Goal: Task Accomplishment & Management: Manage account settings

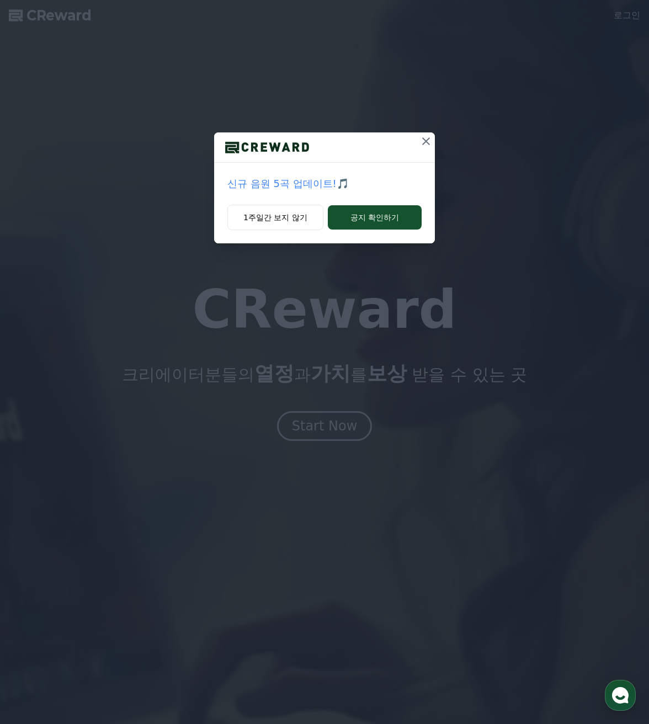
click at [426, 141] on icon at bounding box center [426, 141] width 8 height 8
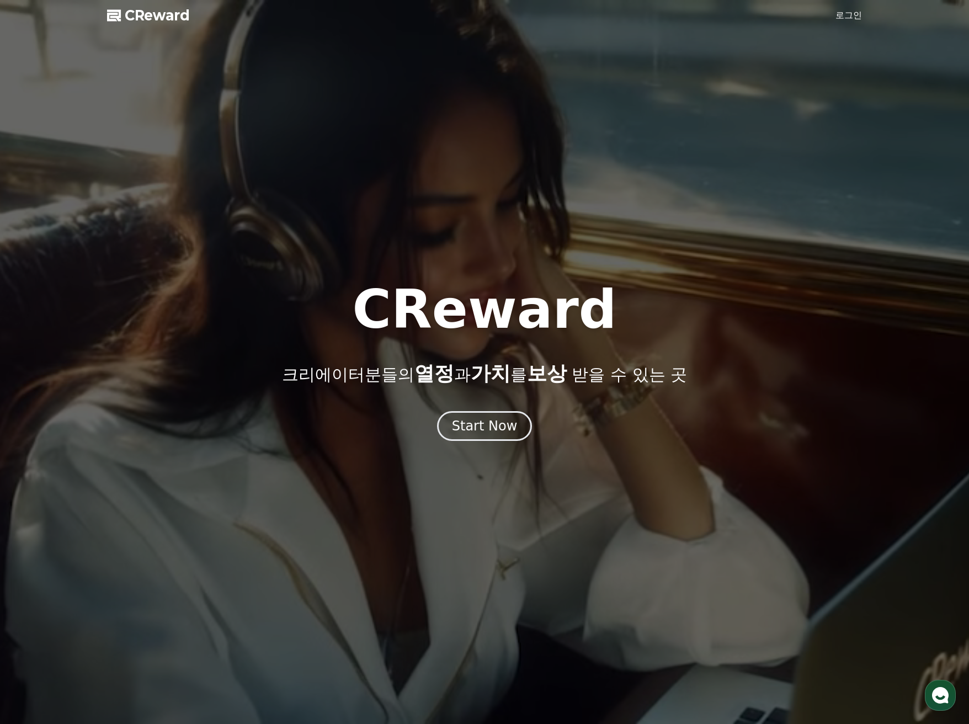
drag, startPoint x: 847, startPoint y: 15, endPoint x: 804, endPoint y: 55, distance: 58.9
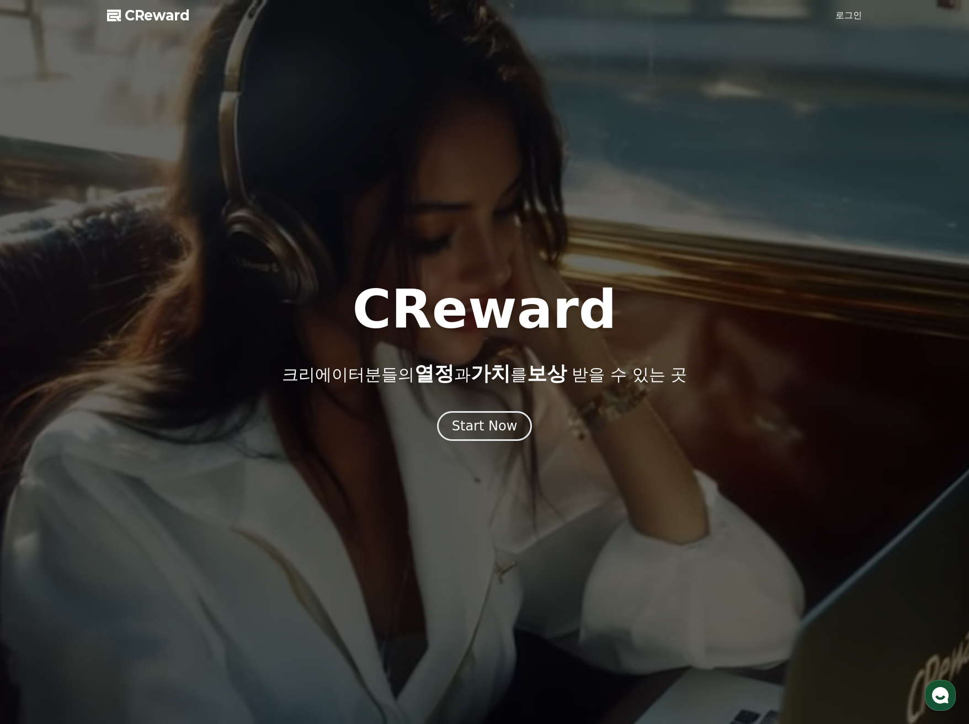
click at [648, 15] on link "로그인" at bounding box center [848, 15] width 26 height 13
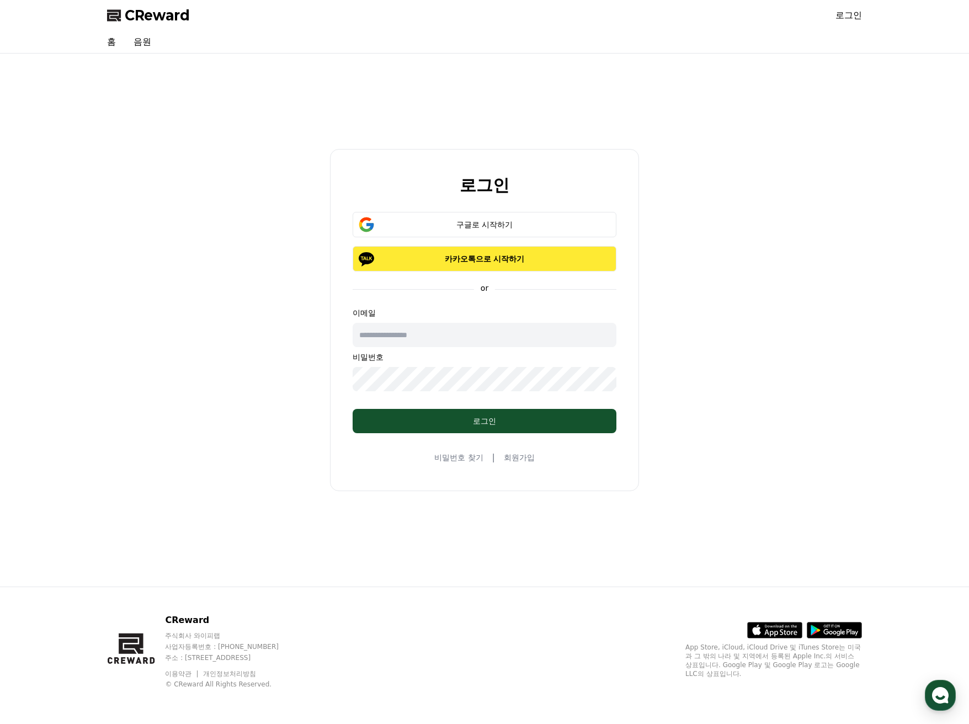
click at [487, 263] on p "카카오톡으로 시작하기" at bounding box center [484, 258] width 232 height 11
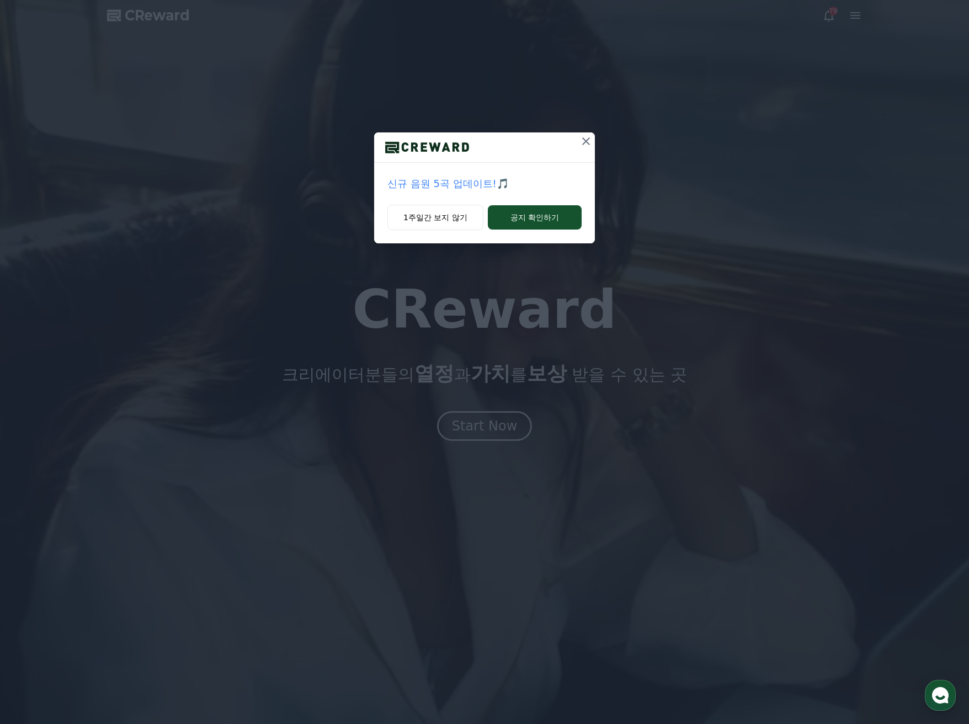
click at [583, 138] on icon at bounding box center [586, 141] width 8 height 8
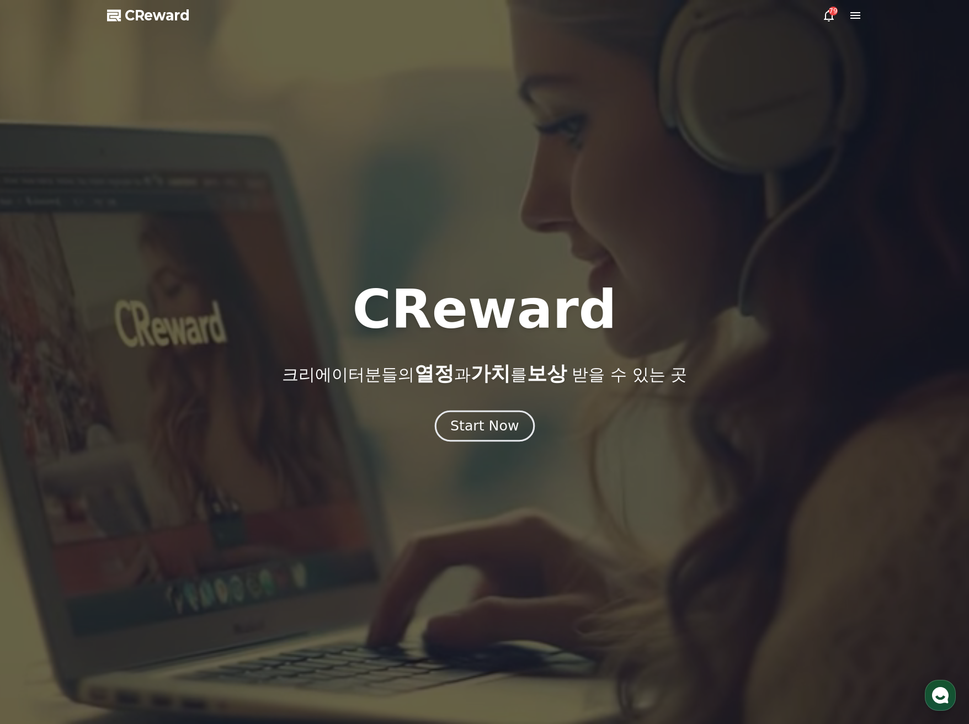
click at [475, 429] on div "Start Now" at bounding box center [484, 425] width 68 height 19
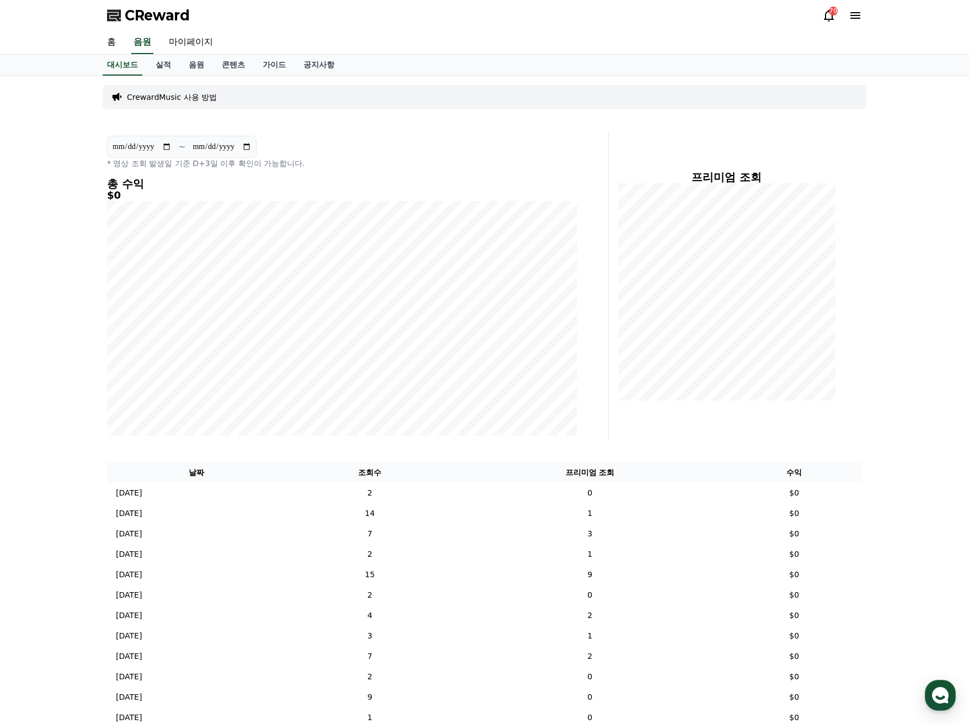
click at [46, 195] on div "**********" at bounding box center [484, 521] width 969 height 891
click at [66, 350] on div "**********" at bounding box center [484, 521] width 969 height 891
click at [194, 41] on link "마이페이지" at bounding box center [191, 42] width 62 height 23
select select "**********"
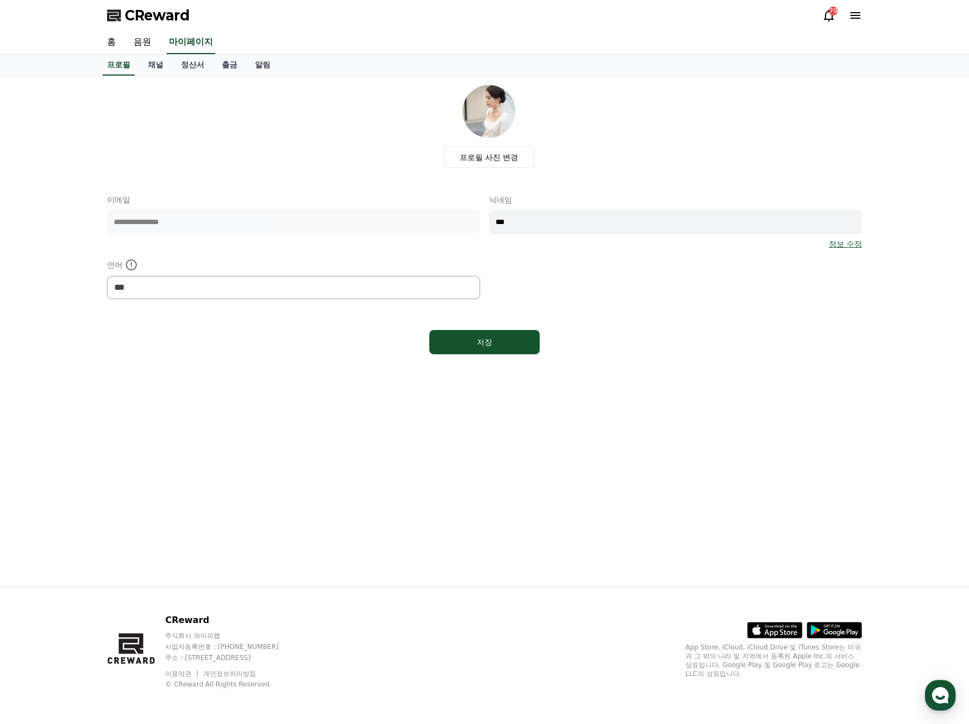
click at [53, 217] on div "**********" at bounding box center [484, 331] width 969 height 510
drag, startPoint x: 622, startPoint y: 314, endPoint x: 788, endPoint y: 318, distance: 165.5
click at [787, 318] on div "**********" at bounding box center [484, 222] width 755 height 274
click at [231, 61] on link "출금" at bounding box center [229, 65] width 33 height 21
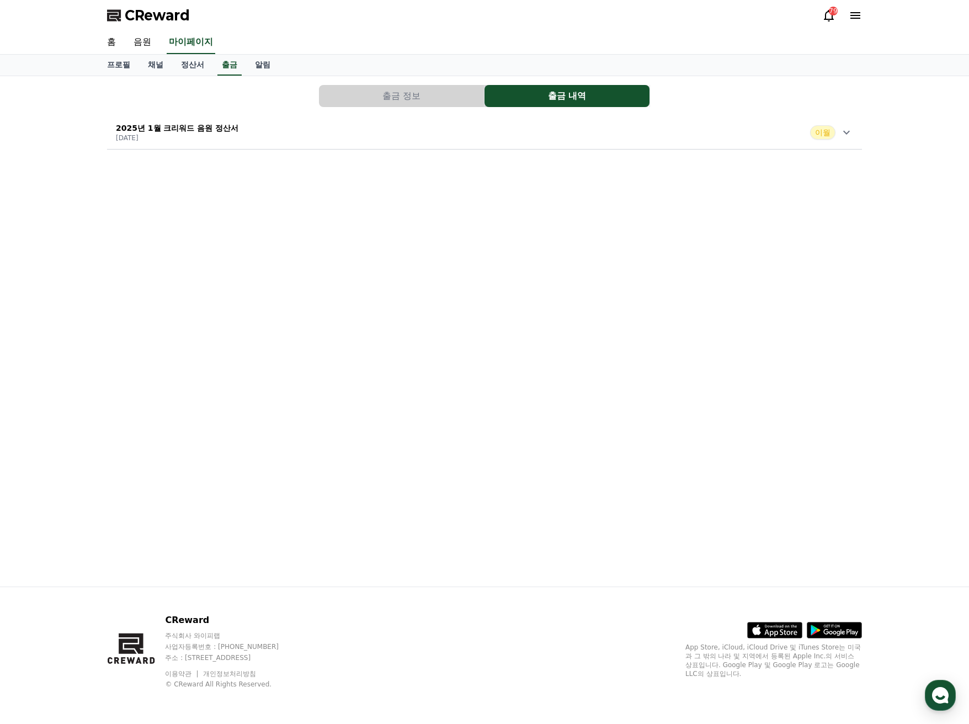
click at [404, 92] on button "출금 정보" at bounding box center [401, 96] width 165 height 22
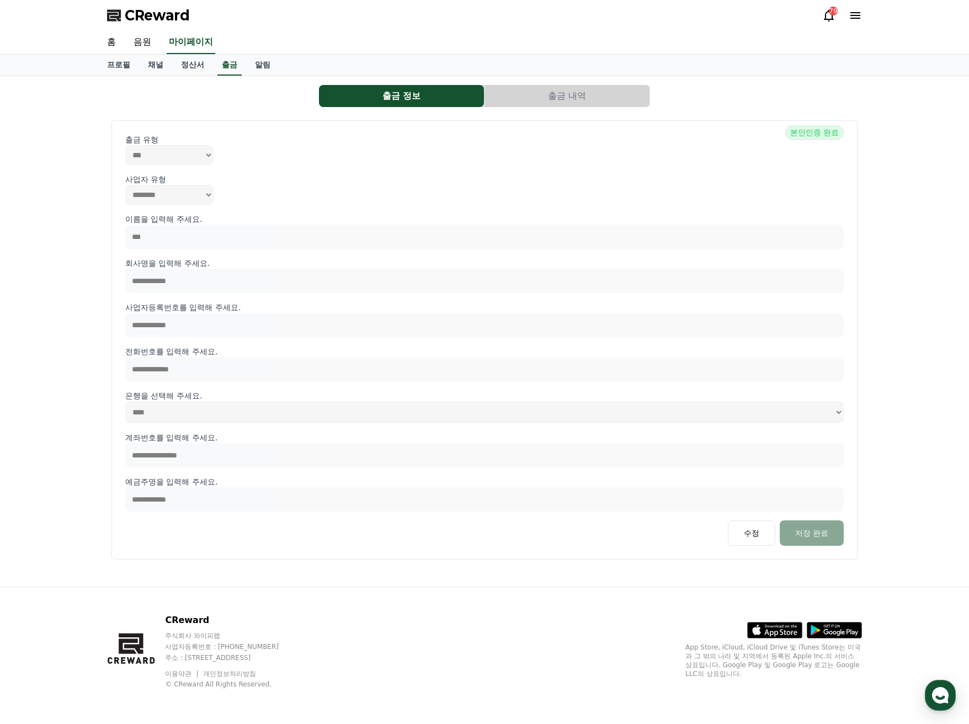
click at [74, 211] on div "**********" at bounding box center [484, 331] width 969 height 510
click at [261, 60] on link "알림" at bounding box center [262, 65] width 33 height 21
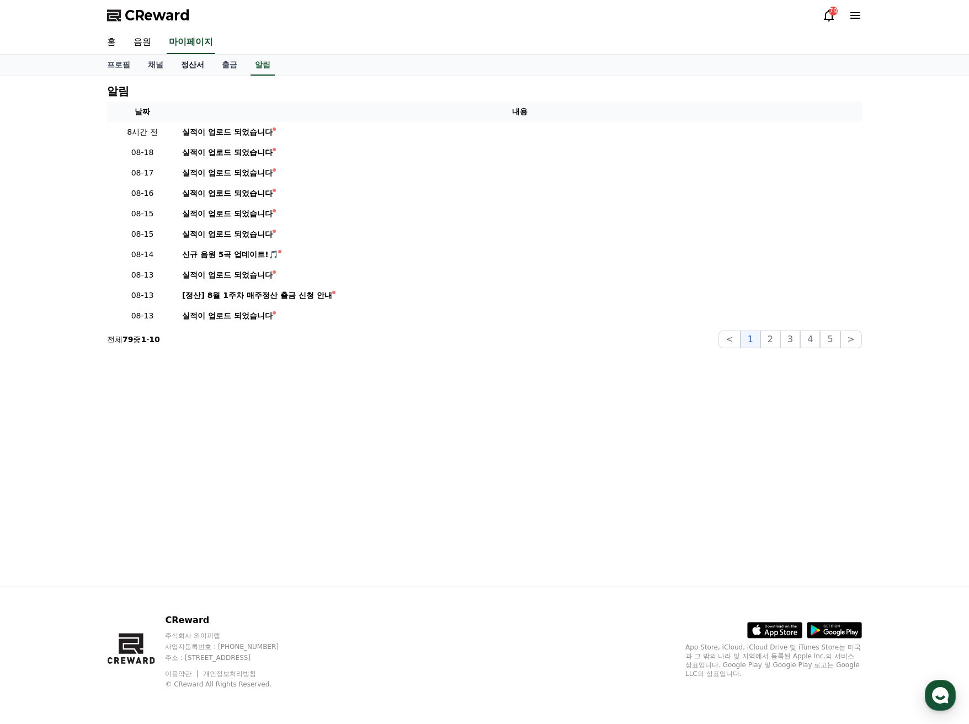
click at [194, 66] on link "정산서" at bounding box center [192, 65] width 41 height 21
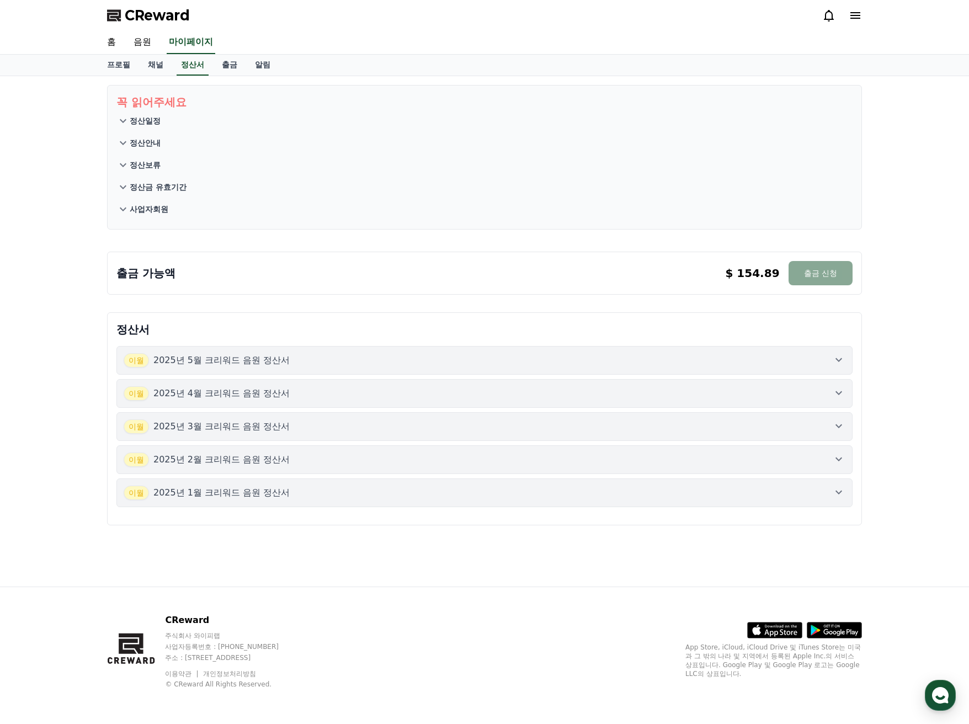
click at [71, 220] on div "꼭 읽어주세요 정산일정 정산안내 정산보류 정산금 유효기간 사업자회원 출금 가능액 $ 154.89 출금 신청 $ 154.89 출금 신청 정산서 …" at bounding box center [484, 331] width 969 height 510
click at [846, 361] on button "이월 2025년 5월 크리워드 음원 정산서" at bounding box center [484, 360] width 736 height 29
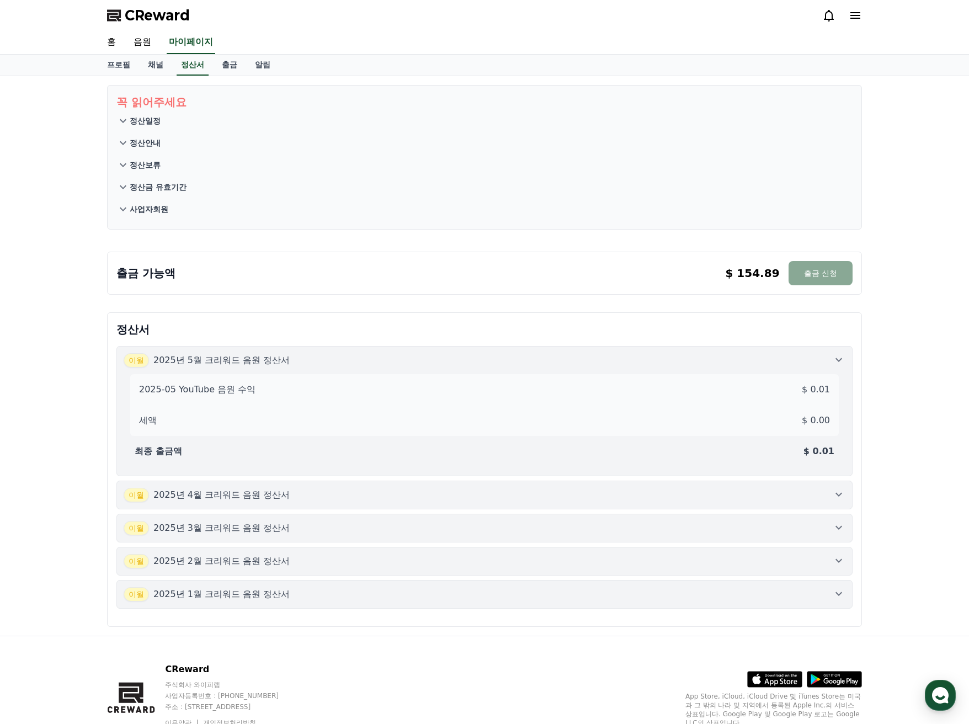
click at [846, 359] on button "이월 2025년 5월 크리워드 음원 정산서 2025-05 YouTube 음원 수익 $ 0.01 세액 $ 0.00 최종 출금액 $ 0.01" at bounding box center [484, 411] width 736 height 130
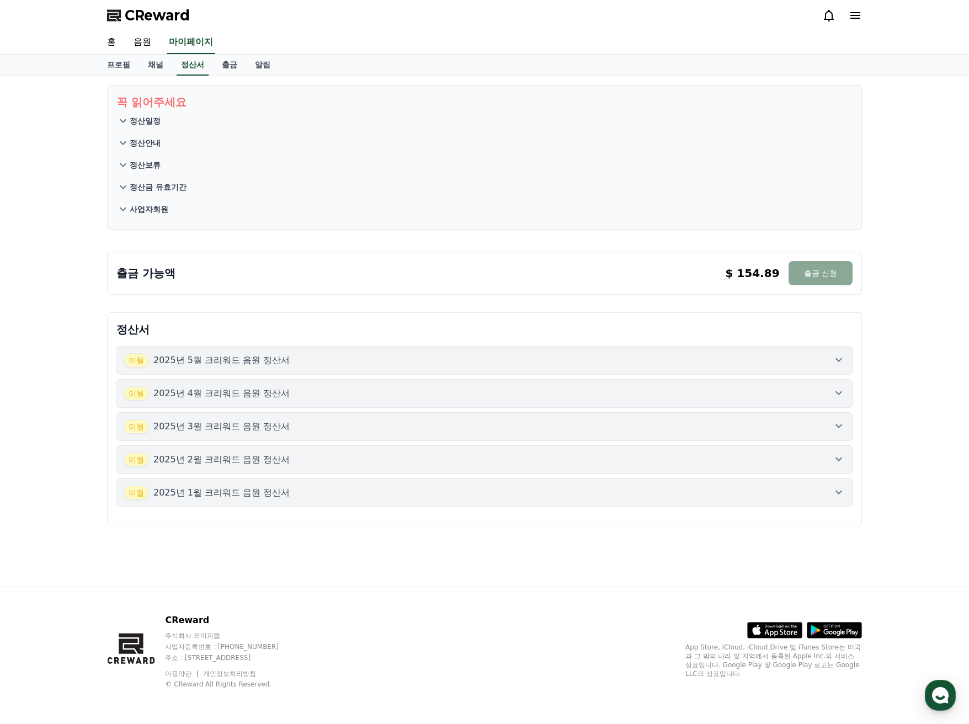
drag, startPoint x: 121, startPoint y: 274, endPoint x: 260, endPoint y: 272, distance: 139.0
click at [202, 273] on div "출금 가능액 $ 154.89 출금 신청 $ 154.89 출금 신청" at bounding box center [484, 273] width 736 height 24
click at [261, 272] on div "출금 가능액 $ 154.89 출금 신청 $ 154.89 출금 신청" at bounding box center [484, 273] width 736 height 24
click at [505, 271] on div "출금 가능액 $ 154.89 출금 신청 $ 154.89 출금 신청" at bounding box center [484, 273] width 736 height 24
drag, startPoint x: 89, startPoint y: 281, endPoint x: 293, endPoint y: 269, distance: 205.0
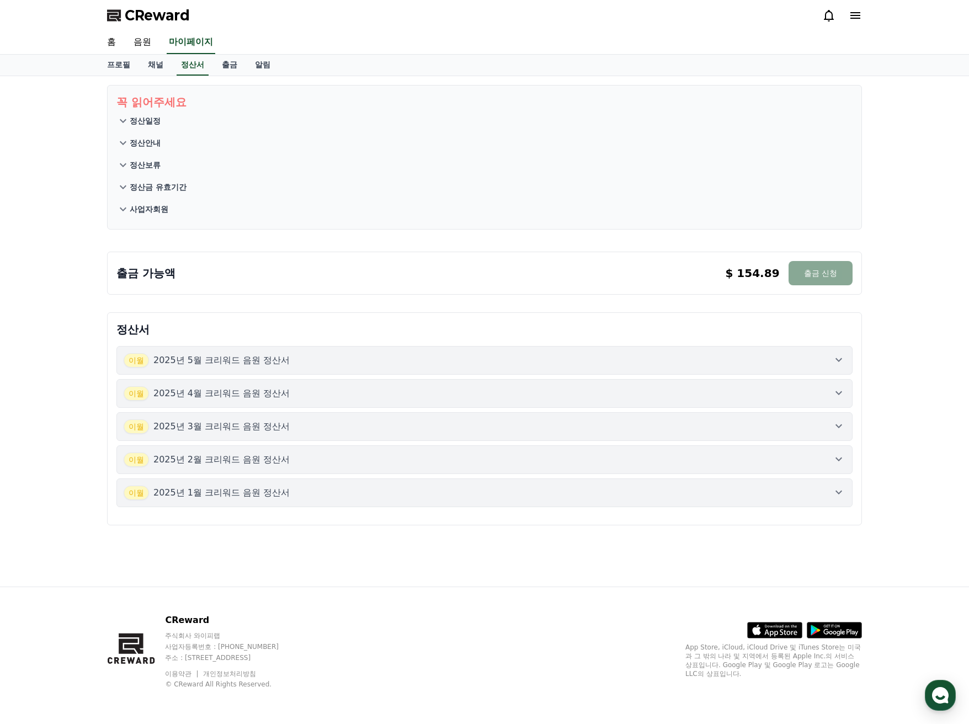
click at [293, 269] on div "꼭 읽어주세요 정산일정 정산안내 정산보류 정산금 유효기간 사업자회원 출금 가능액 $ 154.89 출금 신청 $ 154.89 출금 신청 정산서 …" at bounding box center [484, 331] width 969 height 510
click at [293, 270] on div "출금 가능액 $ 154.89 출금 신청 $ 154.89 출금 신청" at bounding box center [484, 273] width 736 height 24
click at [63, 355] on div "꼭 읽어주세요 정산일정 정산안내 정산보류 정산금 유효기간 사업자회원 출금 가능액 $ 154.89 출금 신청 $ 154.89 출금 신청 정산서 …" at bounding box center [484, 331] width 969 height 510
click at [58, 276] on div "꼭 읽어주세요 정산일정 정산안내 정산보류 정산금 유효기간 사업자회원 출금 가능액 $ 154.89 출금 신청 $ 154.89 출금 신청 정산서 …" at bounding box center [484, 331] width 969 height 510
drag, startPoint x: 741, startPoint y: 269, endPoint x: 573, endPoint y: 271, distance: 168.8
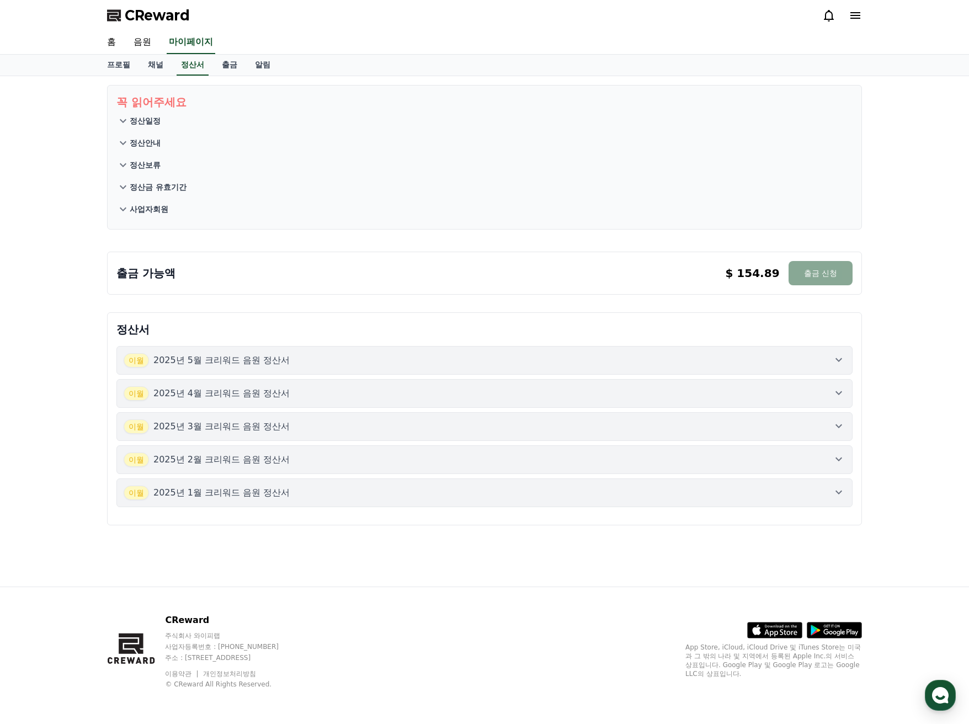
click at [573, 271] on div "출금 가능액 $ 154.89 출금 신청 $ 154.89 출금 신청" at bounding box center [484, 273] width 736 height 24
drag, startPoint x: 569, startPoint y: 271, endPoint x: 233, endPoint y: 290, distance: 336.5
click at [568, 271] on div "출금 가능액 $ 154.89 출금 신청 $ 154.89 출금 신청" at bounding box center [484, 273] width 736 height 24
click at [79, 303] on div "꼭 읽어주세요 정산일정 정산안내 정산보류 정산금 유효기간 사업자회원 출금 가능액 $ 154.89 출금 신청 $ 154.89 출금 신청 정산서 …" at bounding box center [484, 331] width 969 height 510
drag, startPoint x: 226, startPoint y: 432, endPoint x: 60, endPoint y: 343, distance: 188.3
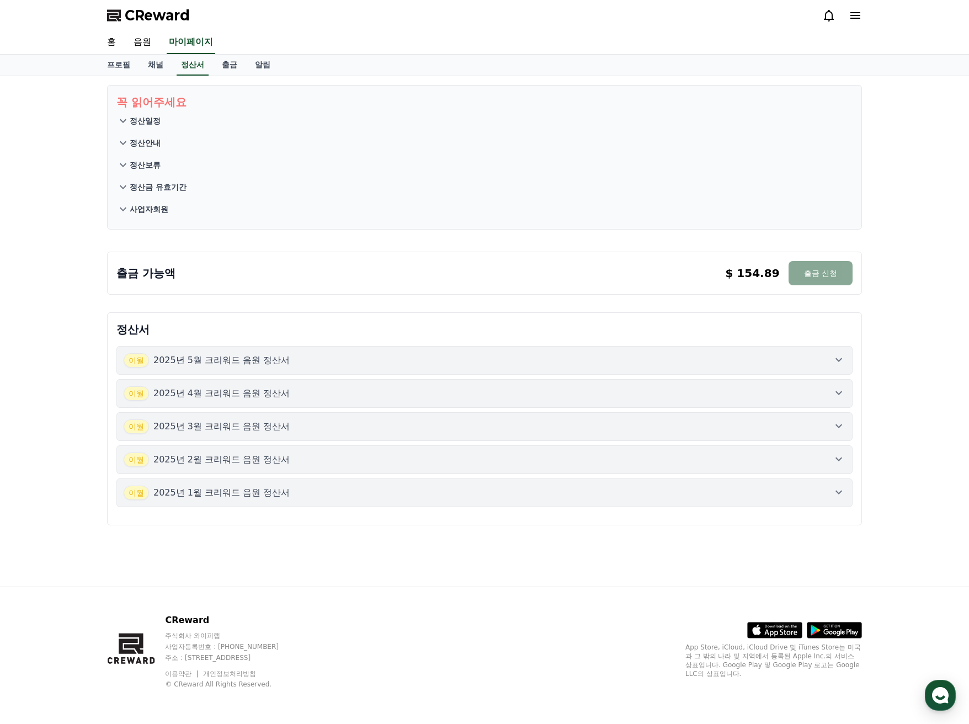
click at [61, 344] on div "꼭 읽어주세요 정산일정 정산안내 정산보류 정산금 유효기간 사업자회원 출금 가능액 $ 154.89 출금 신청 $ 154.89 출금 신청 정산서 …" at bounding box center [484, 331] width 969 height 510
click at [59, 343] on div "꼭 읽어주세요 정산일정 정산안내 정산보류 정산금 유효기간 사업자회원 출금 가능액 $ 154.89 출금 신청 $ 154.89 출금 신청 정산서 …" at bounding box center [484, 331] width 969 height 510
click at [831, 490] on div "이월 2025년 1월 크리워드 음원 정산서" at bounding box center [485, 492] width 722 height 14
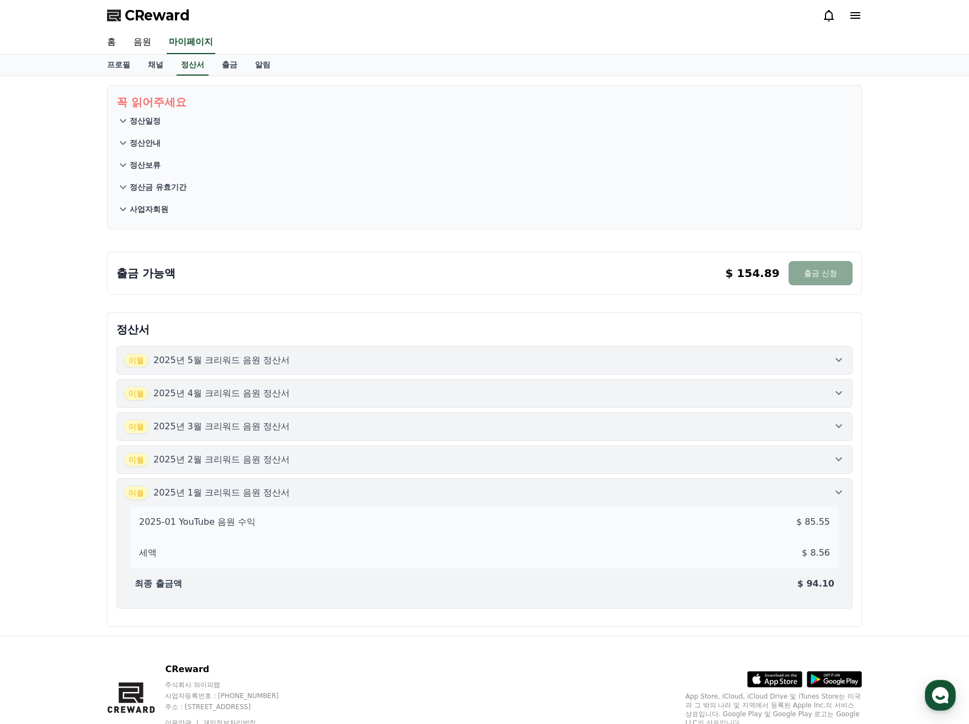
click at [842, 492] on icon at bounding box center [838, 491] width 13 height 13
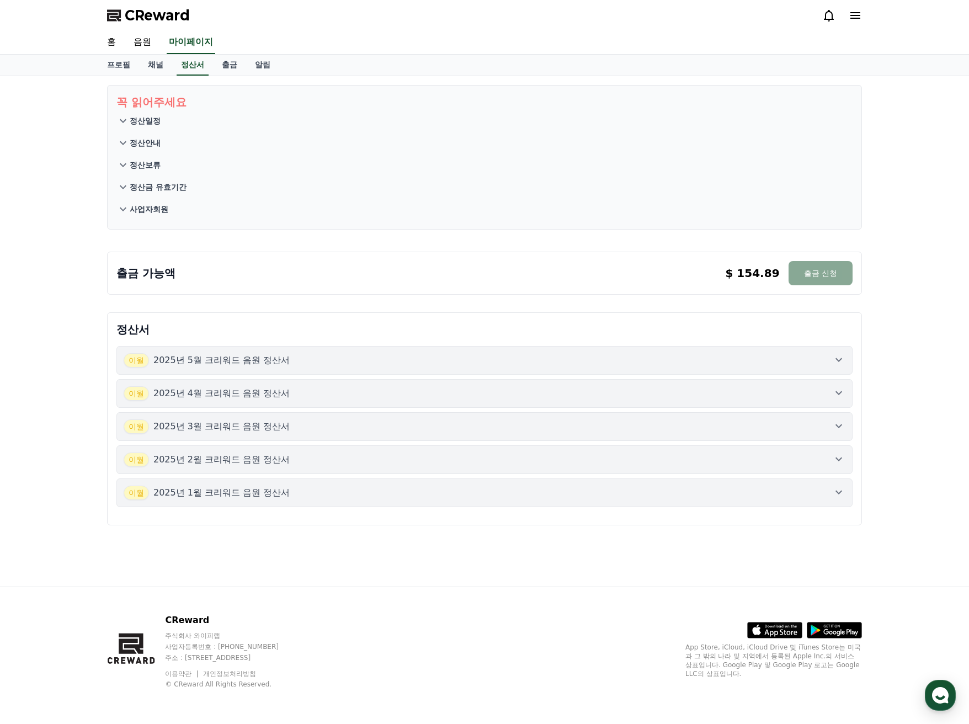
click at [840, 459] on icon at bounding box center [838, 459] width 7 height 4
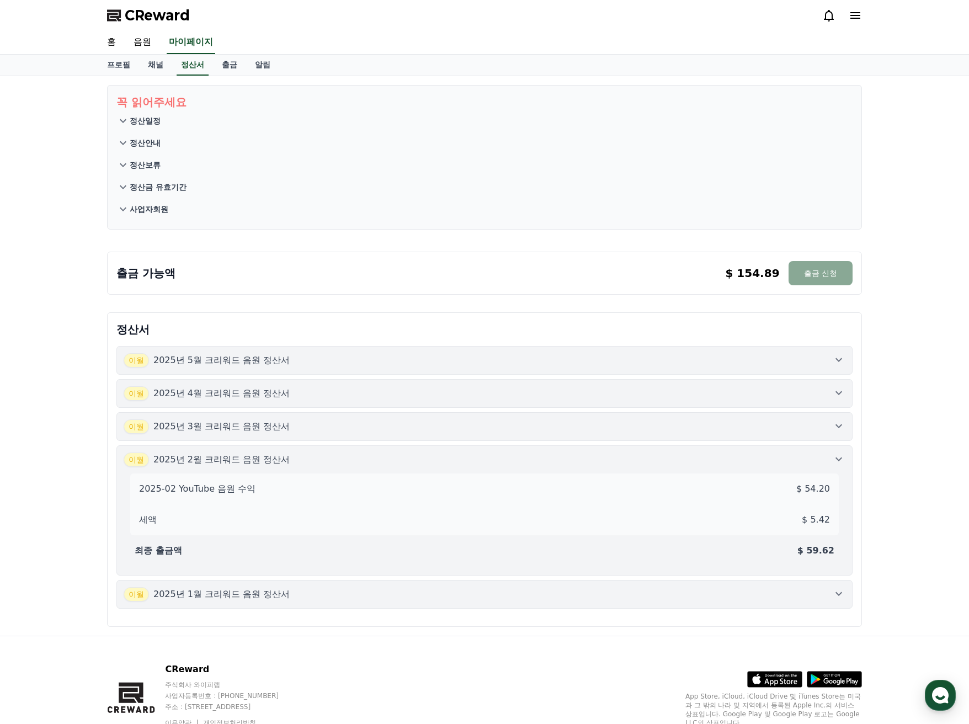
click at [841, 458] on icon at bounding box center [838, 459] width 7 height 4
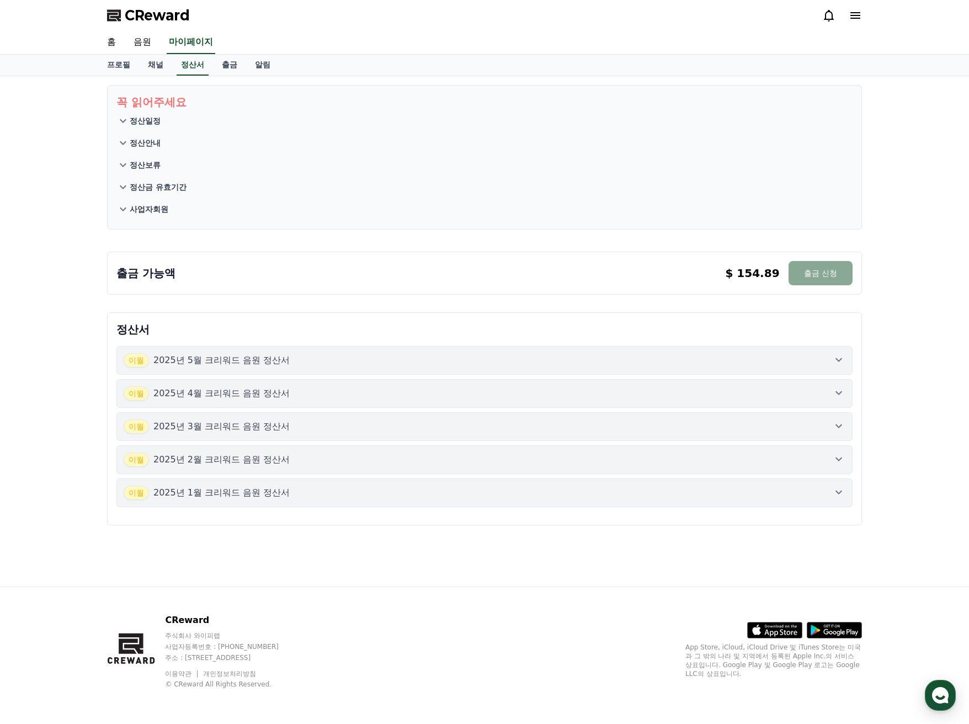
click at [839, 460] on icon at bounding box center [838, 459] width 7 height 4
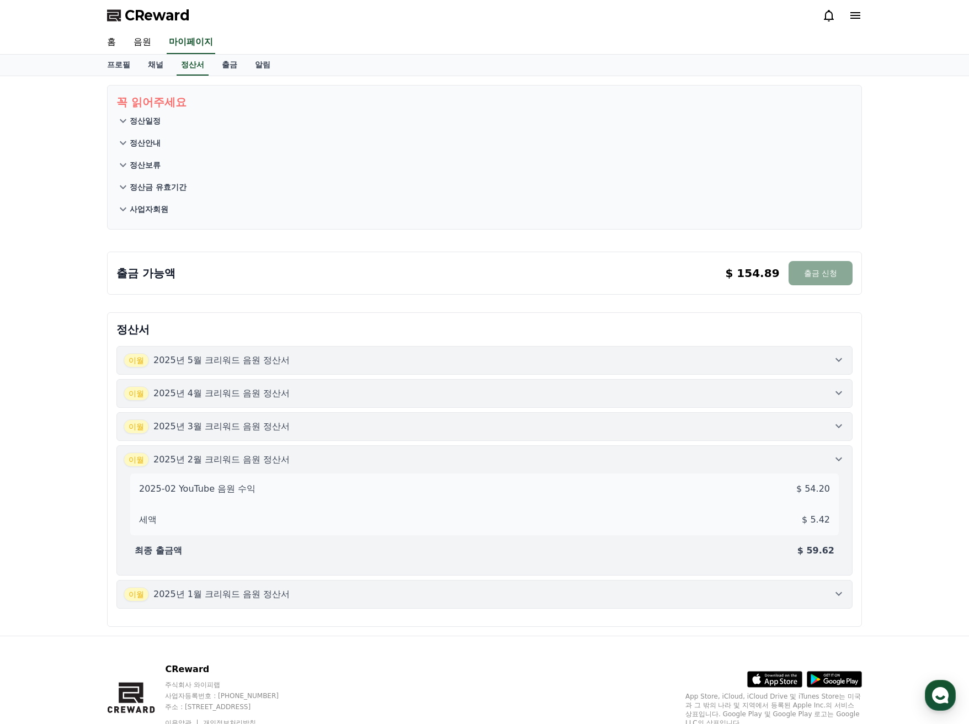
click at [841, 456] on icon at bounding box center [838, 458] width 13 height 13
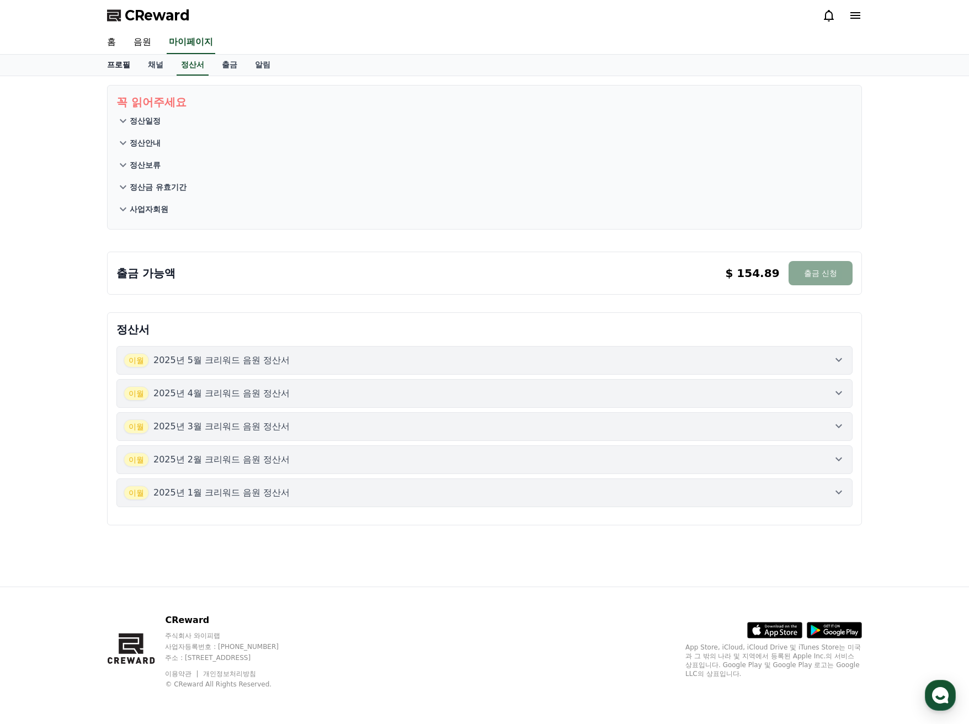
click at [116, 66] on link "프로필" at bounding box center [118, 65] width 41 height 21
select select "**********"
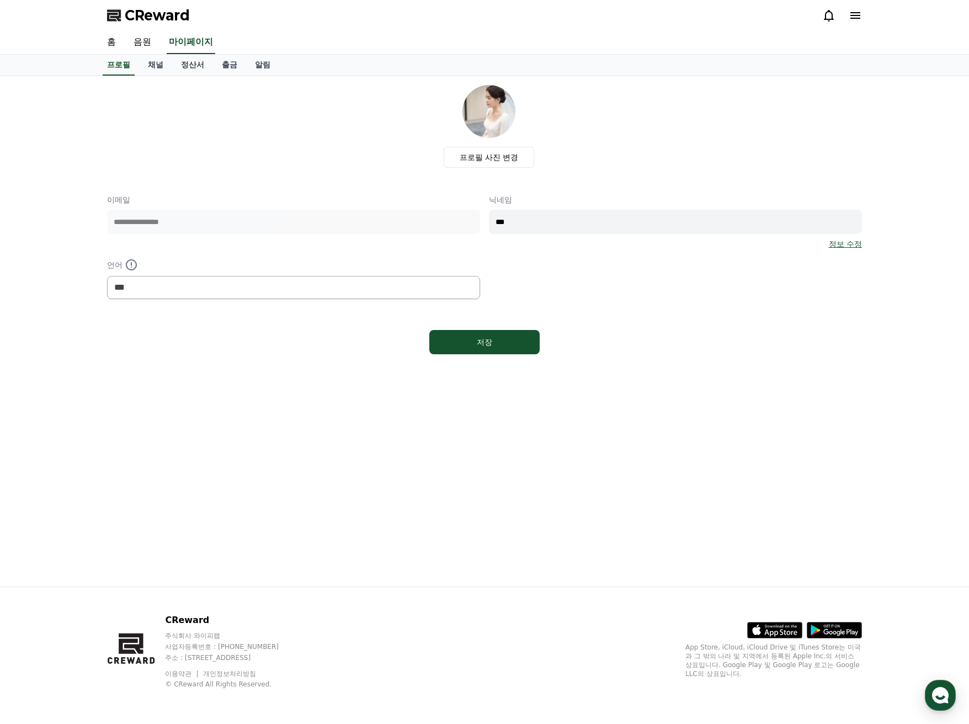
click at [52, 270] on div "**********" at bounding box center [484, 331] width 969 height 510
click at [77, 199] on div "**********" at bounding box center [484, 331] width 969 height 510
click at [158, 74] on link "채널" at bounding box center [155, 65] width 33 height 21
click at [157, 74] on link "채널" at bounding box center [155, 65] width 24 height 21
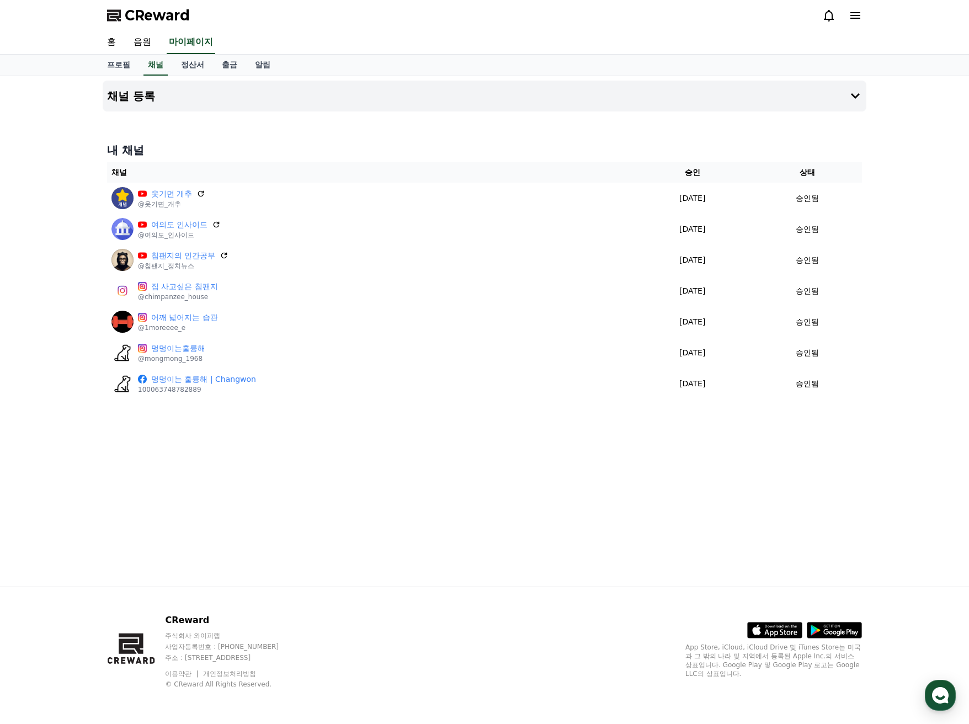
drag, startPoint x: 260, startPoint y: 375, endPoint x: 29, endPoint y: 184, distance: 300.2
click at [25, 184] on div "채널 등록 내 채널 채널 승인 상태 웃기면 개추 @웃기면_개추 2025-01-31 01-31 승인됨 여의도 인사이드 @여의도_인사이드 2025…" at bounding box center [484, 331] width 969 height 510
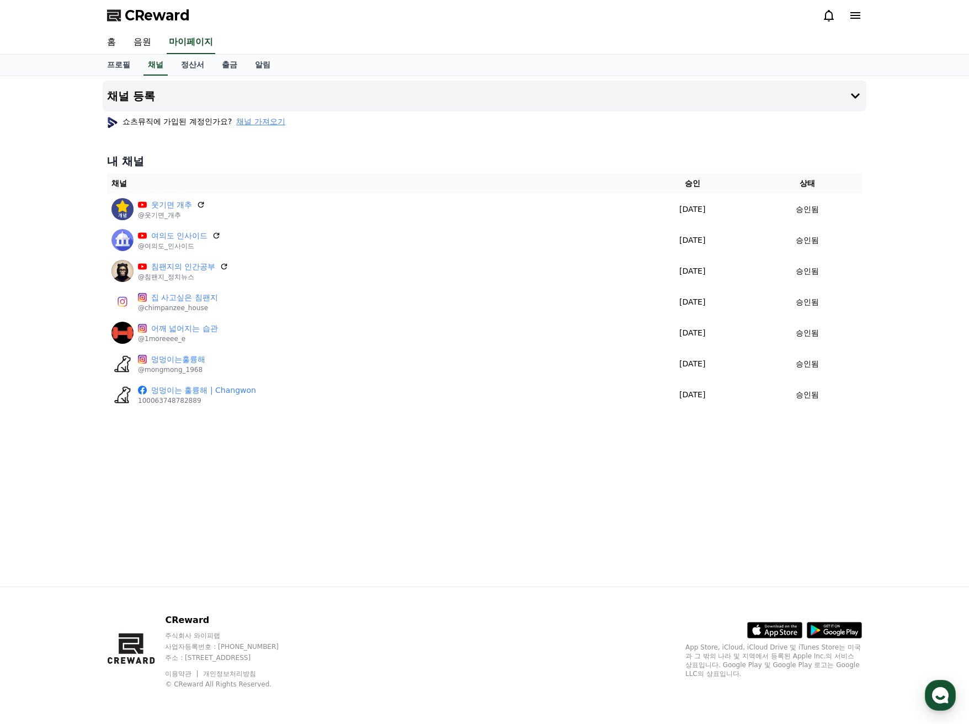
drag, startPoint x: 56, startPoint y: 195, endPoint x: 58, endPoint y: 201, distance: 7.0
click at [56, 194] on div "채널 등록 쇼츠뮤직에 가입된 계정인가요? 채널 가져오기 내 채널 채널 승인 상태 웃기면 개추 @웃기면_개추 2025-01-31 01-31 승인…" at bounding box center [484, 331] width 969 height 510
click at [49, 256] on div "채널 등록 쇼츠뮤직에 가입된 계정인가요? 채널 가져오기 내 채널 채널 승인 상태 웃기면 개추 @웃기면_개추 2025-01-31 01-31 승인…" at bounding box center [484, 331] width 969 height 510
click at [62, 186] on div "채널 등록 쇼츠뮤직에 가입된 계정인가요? 채널 가져오기 내 채널 채널 승인 상태 웃기면 개추 @웃기면_개추 2025-01-31 01-31 승인…" at bounding box center [484, 331] width 969 height 510
drag, startPoint x: 417, startPoint y: 447, endPoint x: 43, endPoint y: 207, distance: 444.7
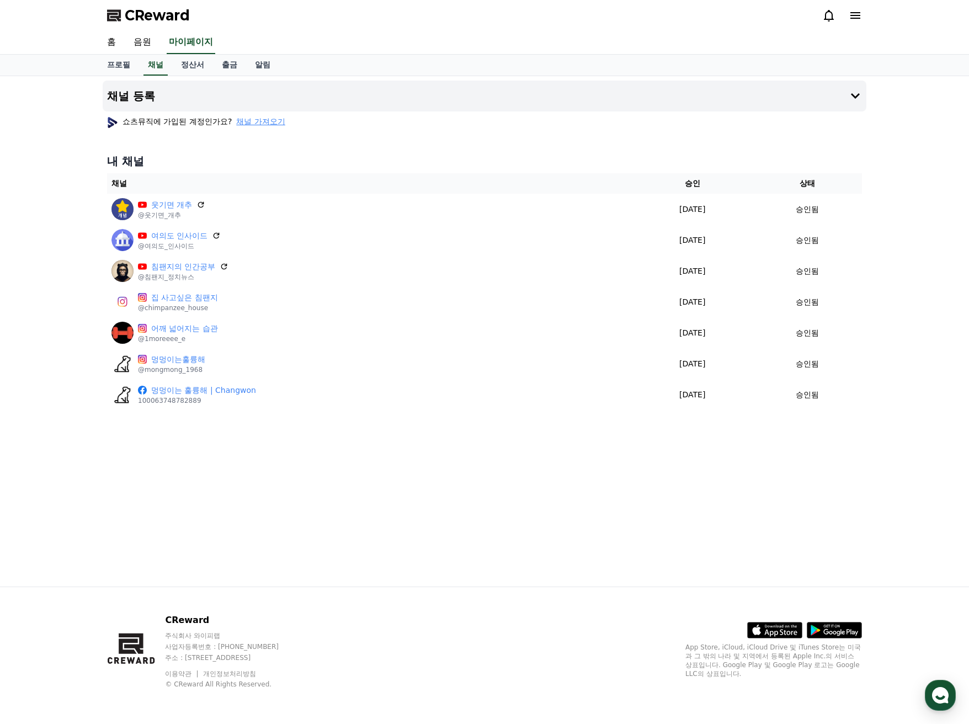
click at [43, 207] on div "채널 등록 쇼츠뮤직에 가입된 계정인가요? 채널 가져오기 내 채널 채널 승인 상태 웃기면 개추 @웃기면_개추 2025-01-31 01-31 승인…" at bounding box center [484, 331] width 969 height 510
drag, startPoint x: 43, startPoint y: 207, endPoint x: 53, endPoint y: 205, distance: 10.1
click at [46, 207] on div "채널 등록 쇼츠뮤직에 가입된 계정인가요? 채널 가져오기 내 채널 채널 승인 상태 웃기면 개추 @웃기면_개추 2025-01-31 01-31 승인…" at bounding box center [484, 331] width 969 height 510
drag, startPoint x: 193, startPoint y: 312, endPoint x: 30, endPoint y: 218, distance: 187.1
click at [30, 219] on div "채널 등록 쇼츠뮤직에 가입된 계정인가요? 채널 가져오기 내 채널 채널 승인 상태 웃기면 개추 @웃기면_개추 2025-01-31 01-31 승인…" at bounding box center [484, 331] width 969 height 510
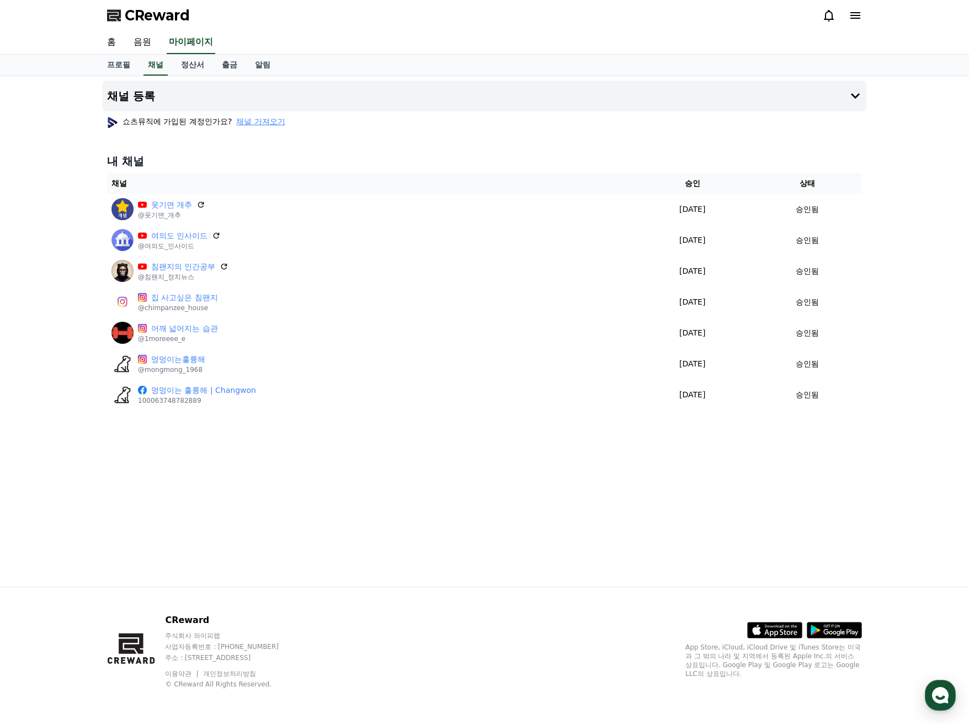
click at [34, 216] on div "채널 등록 쇼츠뮤직에 가입된 계정인가요? 채널 가져오기 내 채널 채널 승인 상태 웃기면 개추 @웃기면_개추 2025-01-31 01-31 승인…" at bounding box center [484, 331] width 969 height 510
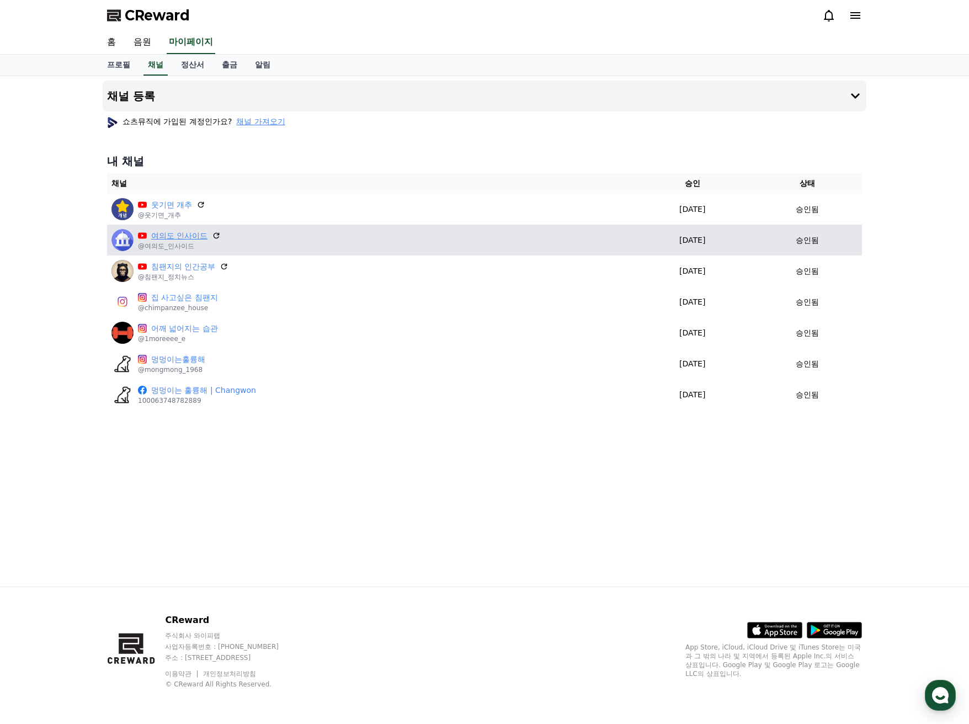
click at [167, 238] on link "여의도 인사이드" at bounding box center [179, 236] width 56 height 12
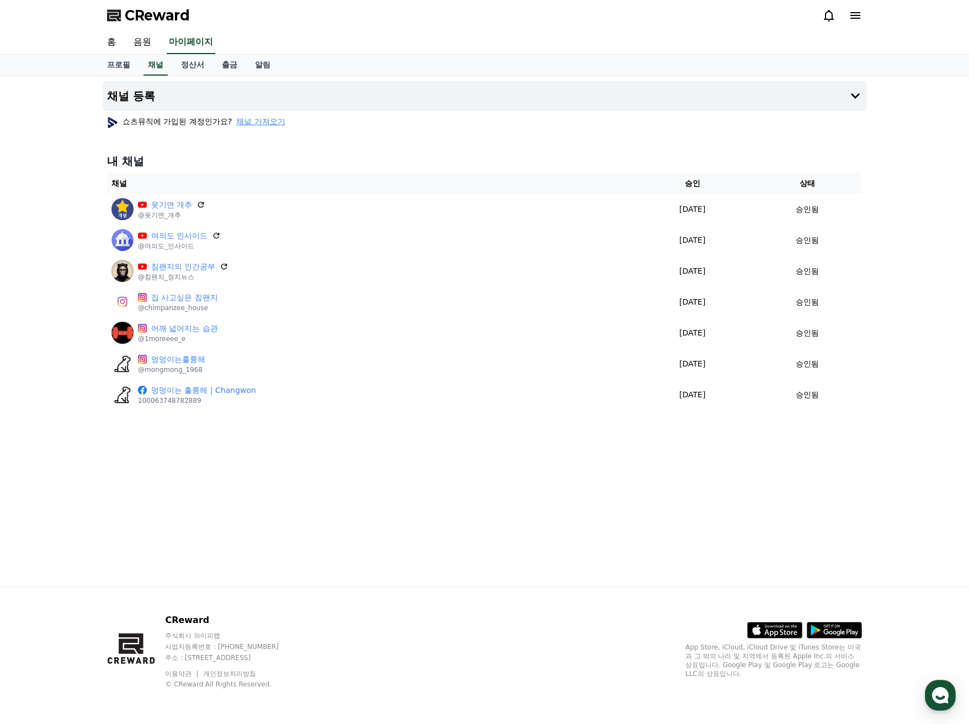
click at [49, 243] on div "채널 등록 쇼츠뮤직에 가입된 계정인가요? 채널 가져오기 내 채널 채널 승인 상태 웃기면 개추 @웃기면_개추 2025-01-31 01-31 승인…" at bounding box center [484, 331] width 969 height 510
click at [323, 158] on h4 "내 채널" at bounding box center [484, 160] width 755 height 15
